Goal: Find specific page/section: Find specific page/section

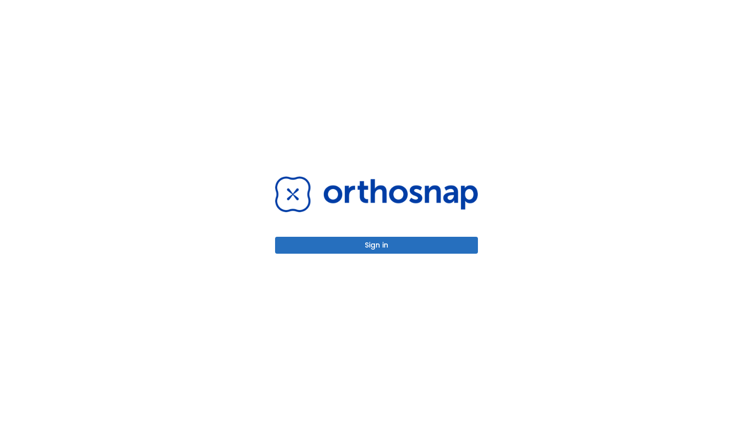
click at [373, 244] on button "Sign in" at bounding box center [376, 245] width 203 height 17
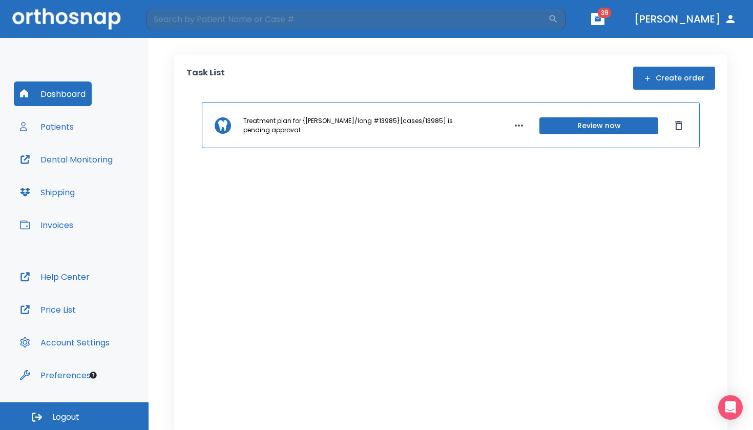
click at [59, 123] on button "Patients" at bounding box center [47, 126] width 66 height 25
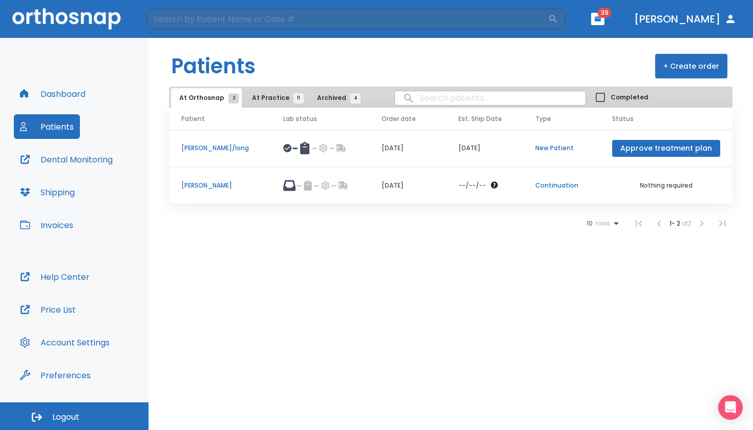
click at [58, 223] on button "Invoices" at bounding box center [47, 224] width 66 height 25
